Goal: Ask a question

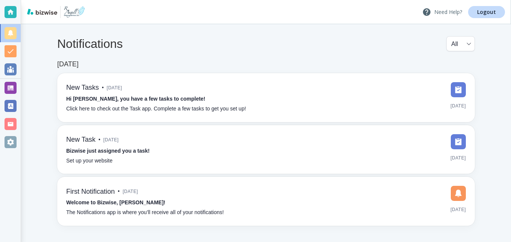
click at [452, 13] on p "Need Help?" at bounding box center [443, 12] width 40 height 9
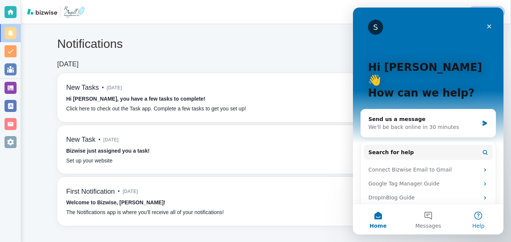
click at [479, 218] on button "Help" at bounding box center [479, 219] width 50 height 30
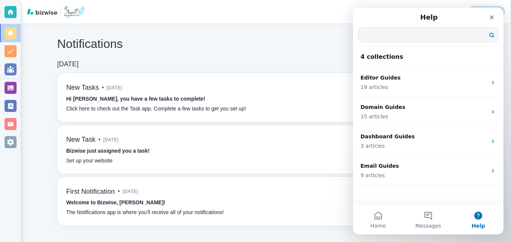
click at [476, 32] on input "Search for help" at bounding box center [429, 34] width 140 height 15
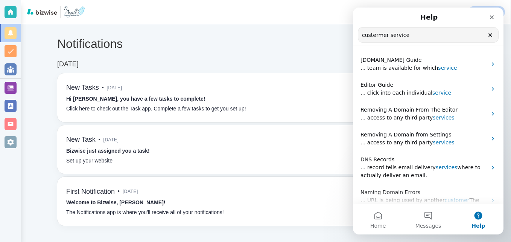
type input "custermer service"
click at [297, 49] on div "Notifications All all ​" at bounding box center [266, 48] width 418 height 24
click at [492, 37] on icon "Clear" at bounding box center [491, 35] width 6 height 6
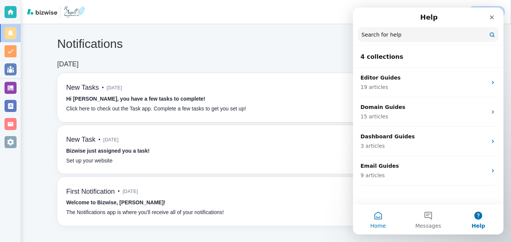
click at [377, 215] on button "Home" at bounding box center [378, 219] width 50 height 30
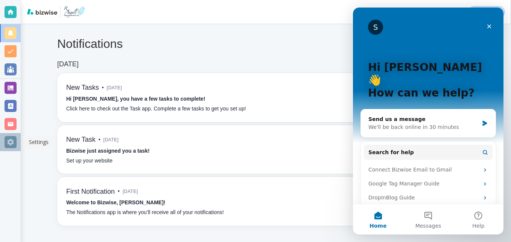
click at [11, 141] on div at bounding box center [11, 142] width 12 height 12
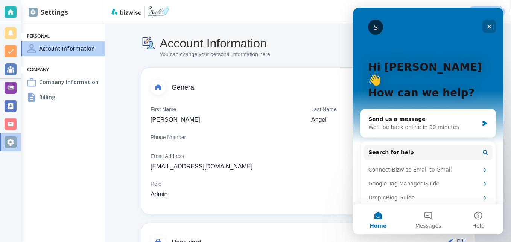
click at [492, 25] on icon "Close" at bounding box center [490, 26] width 6 height 6
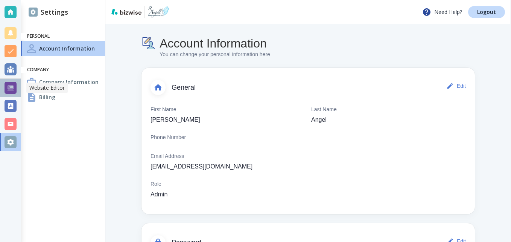
click at [12, 86] on div at bounding box center [11, 88] width 12 height 12
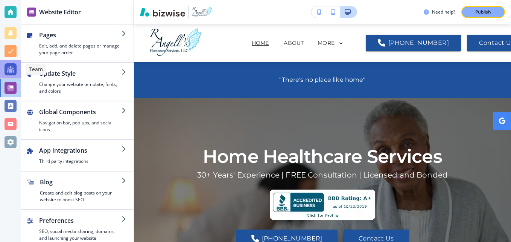
click at [11, 67] on div at bounding box center [11, 69] width 12 height 12
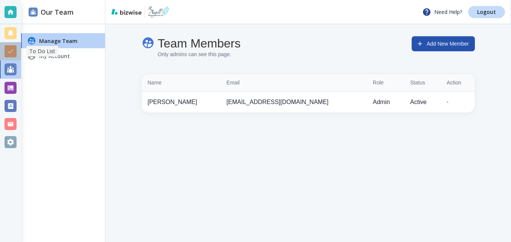
click at [11, 47] on div at bounding box center [11, 51] width 12 height 12
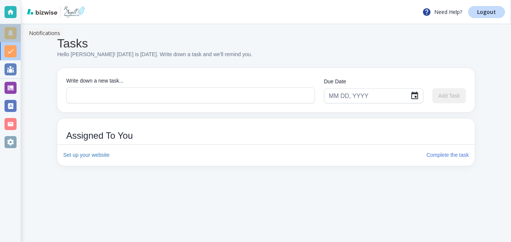
click at [11, 34] on div at bounding box center [11, 33] width 12 height 12
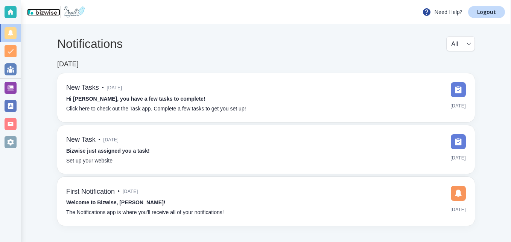
click at [46, 11] on img at bounding box center [42, 12] width 30 height 6
click at [444, 11] on p "Need Help?" at bounding box center [443, 12] width 40 height 9
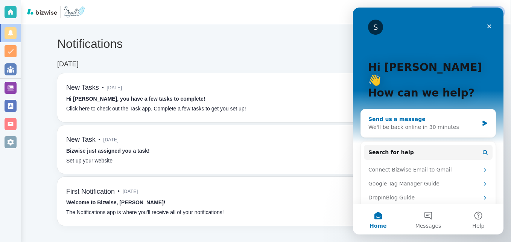
click at [453, 123] on div "We'll be back online in 30 minutes" at bounding box center [424, 127] width 110 height 8
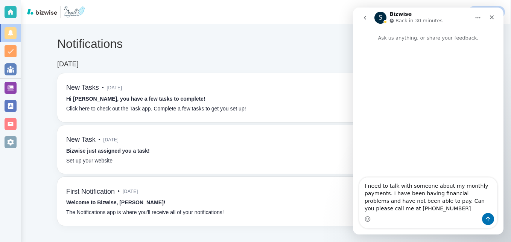
type textarea "I need to talk with someone about my monthly payments. I have been having finan…"
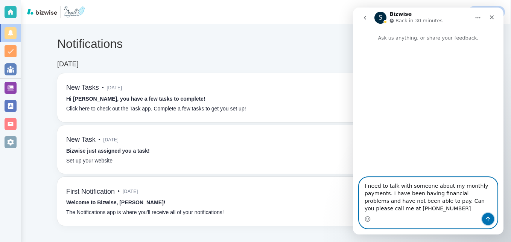
click at [490, 221] on icon "Send a message…" at bounding box center [488, 219] width 6 height 6
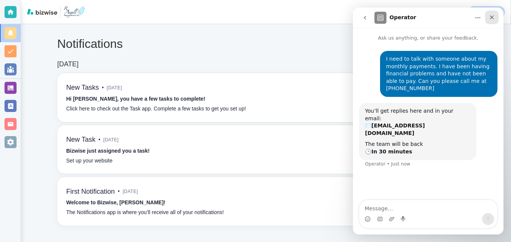
click at [491, 17] on icon "Close" at bounding box center [492, 17] width 4 height 4
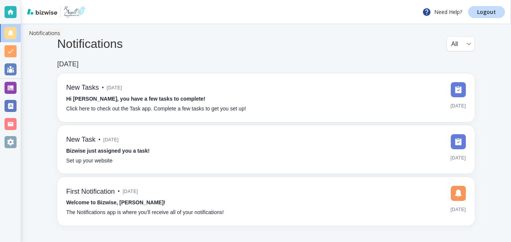
click at [11, 36] on div at bounding box center [11, 33] width 12 height 12
click at [11, 14] on div at bounding box center [11, 12] width 12 height 12
click at [12, 125] on div at bounding box center [11, 124] width 12 height 12
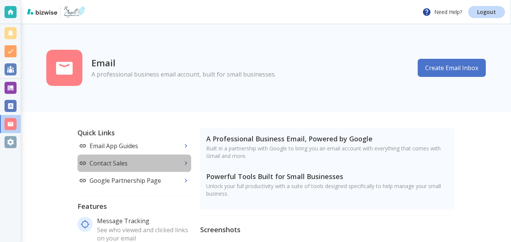
click at [168, 165] on p "Contact Sales" at bounding box center [134, 163] width 111 height 8
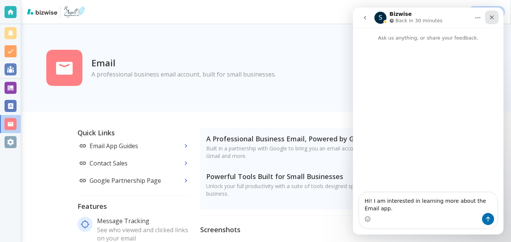
click at [494, 17] on icon "Close" at bounding box center [492, 17] width 6 height 6
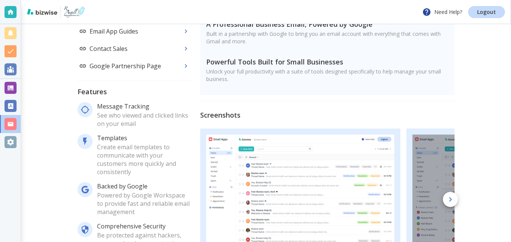
scroll to position [109, 0]
